Goal: Task Accomplishment & Management: Complete application form

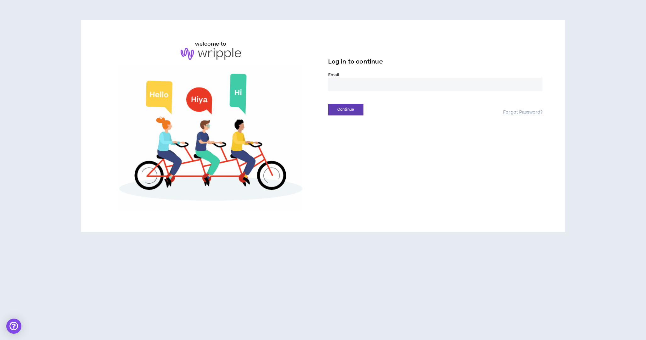
type input "**********"
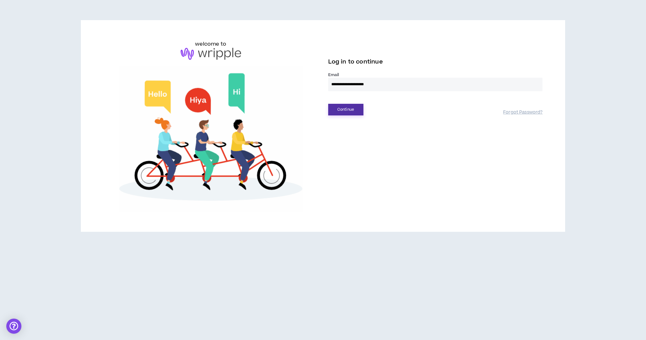
click at [344, 109] on button "Continue" at bounding box center [345, 110] width 35 height 12
click at [353, 138] on button "Login" at bounding box center [345, 139] width 35 height 12
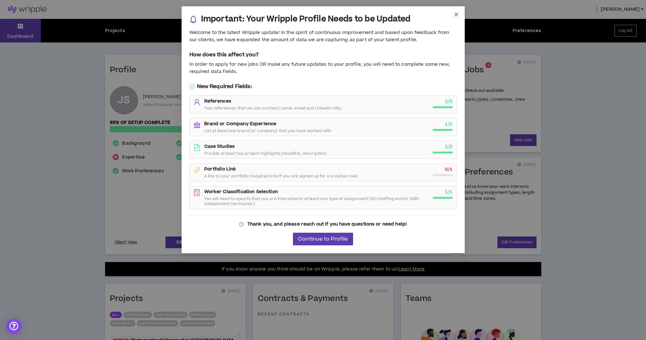
click at [456, 14] on icon "close" at bounding box center [456, 14] width 5 height 5
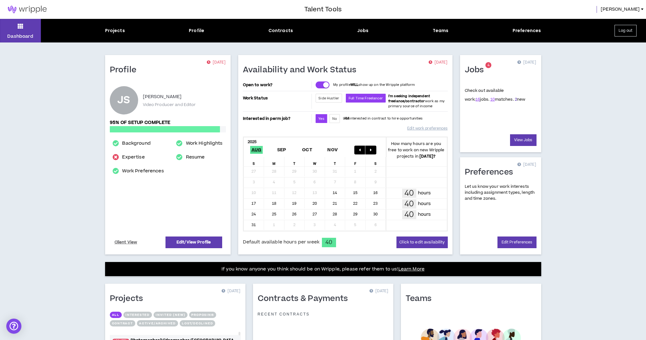
click at [515, 100] on link "2" at bounding box center [516, 100] width 2 height 6
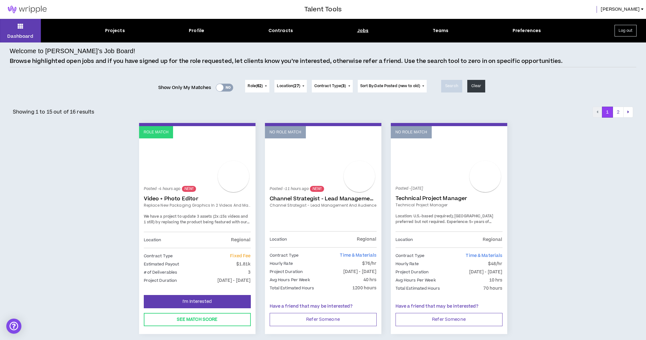
click at [209, 219] on span "We have a project to update 3 assets (2x :15s videos and 1 still) by replacing …" at bounding box center [197, 225] width 106 height 22
drag, startPoint x: 198, startPoint y: 213, endPoint x: 194, endPoint y: 210, distance: 4.4
click at [195, 213] on div "Posted - 4 hours ago NEW! Video + Photo Editor Replace new packaging graphics i…" at bounding box center [197, 210] width 107 height 44
click at [196, 301] on span "I'm Interested" at bounding box center [197, 302] width 29 height 6
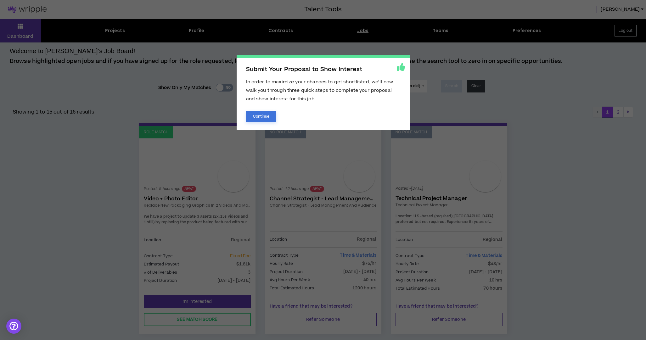
click at [257, 118] on button "Continue" at bounding box center [261, 116] width 31 height 11
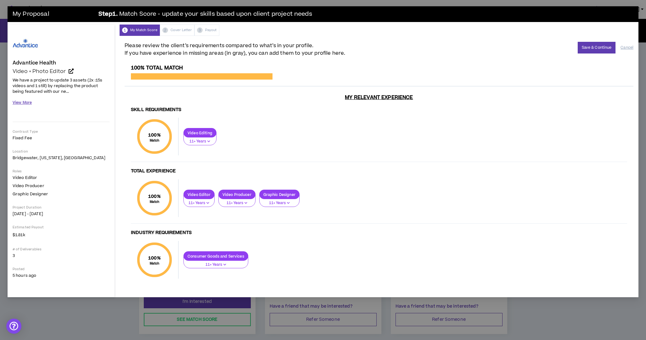
click at [26, 103] on button "View More" at bounding box center [22, 102] width 19 height 11
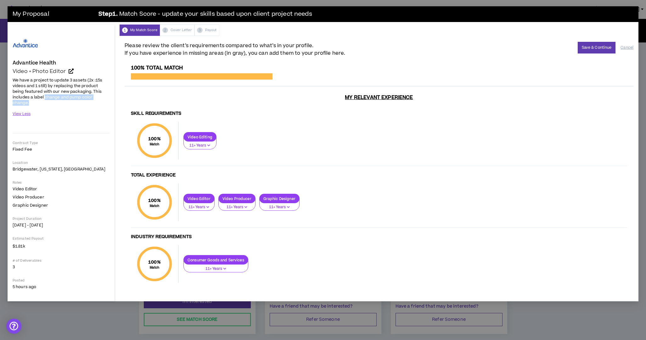
drag, startPoint x: 44, startPoint y: 96, endPoint x: 111, endPoint y: 96, distance: 66.7
click at [109, 96] on p "We have a project to update 3 assets (2x :15s videos and 1 still) by replacing …" at bounding box center [61, 91] width 97 height 29
click at [103, 109] on div "View Less" at bounding box center [61, 117] width 97 height 17
drag, startPoint x: 104, startPoint y: 97, endPoint x: 74, endPoint y: 91, distance: 29.9
click at [72, 91] on div "Advantice Health Video + Photo Editor Hide Details We have a project to update …" at bounding box center [61, 163] width 107 height 277
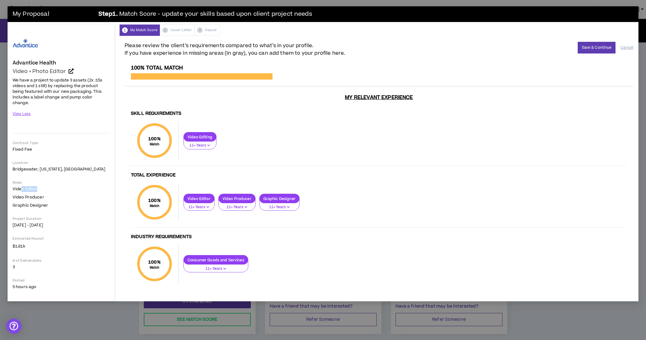
drag, startPoint x: 34, startPoint y: 182, endPoint x: 50, endPoint y: 184, distance: 16.2
click at [51, 186] on span "Video Editor Video Producer Graphic Designer" at bounding box center [61, 197] width 97 height 22
click at [48, 189] on span "Video Editor Video Producer Graphic Designer" at bounding box center [61, 197] width 97 height 22
drag, startPoint x: 39, startPoint y: 199, endPoint x: 71, endPoint y: 198, distance: 32.5
click at [68, 198] on span "Video Editor Video Producer Graphic Designer" at bounding box center [61, 197] width 97 height 22
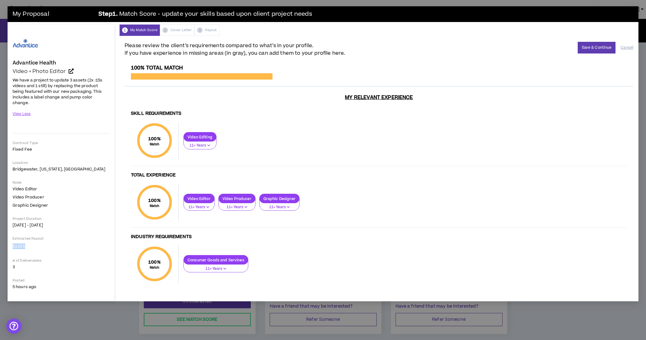
drag, startPoint x: 34, startPoint y: 242, endPoint x: 12, endPoint y: 239, distance: 22.3
click at [12, 242] on span "$1.81k" at bounding box center [61, 246] width 100 height 9
click at [57, 242] on span "$1.81k" at bounding box center [61, 246] width 100 height 9
drag, startPoint x: 13, startPoint y: 241, endPoint x: 57, endPoint y: 239, distance: 43.8
click at [55, 242] on span "$1.81k" at bounding box center [61, 246] width 100 height 9
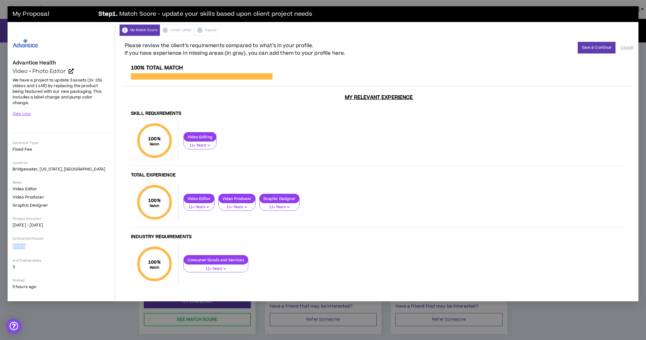
click at [59, 242] on span "$1.81k" at bounding box center [61, 246] width 100 height 9
